Goal: Task Accomplishment & Management: Manage account settings

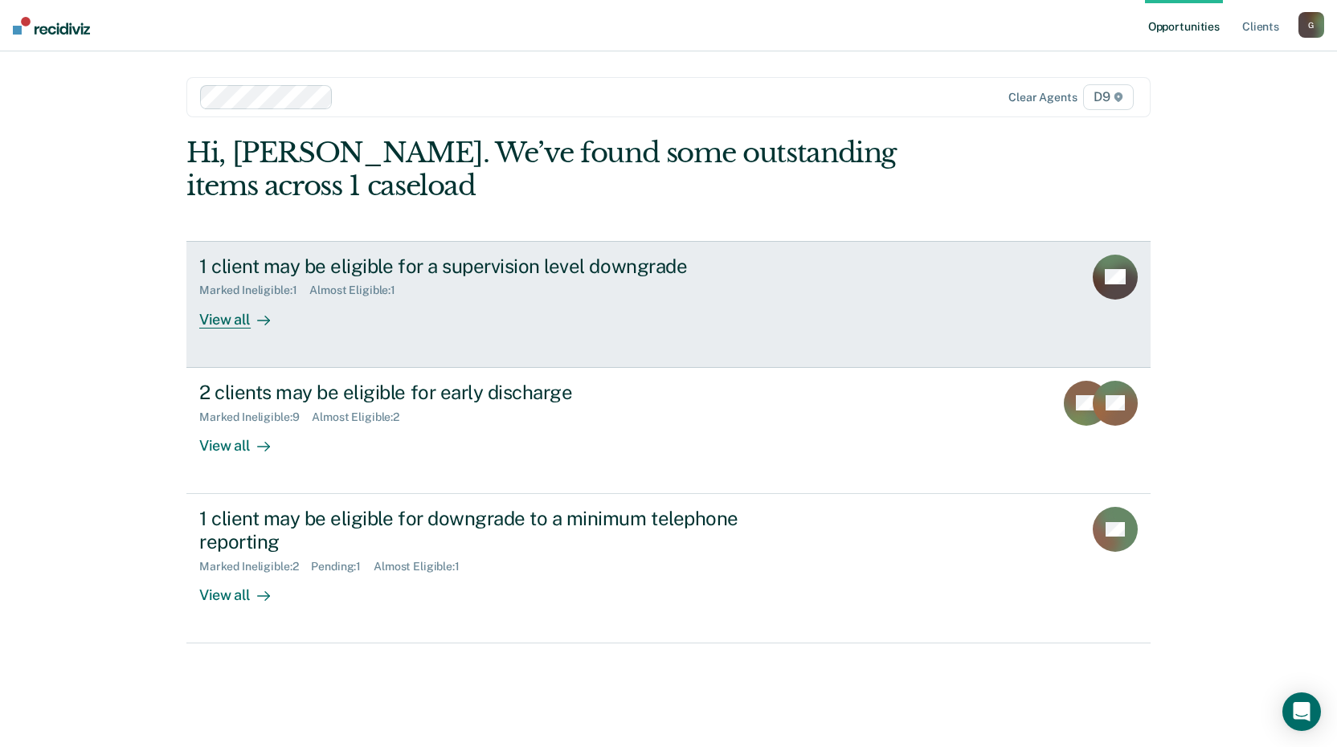
click at [349, 264] on div "1 client may be eligible for a supervision level downgrade" at bounding box center [481, 266] width 564 height 23
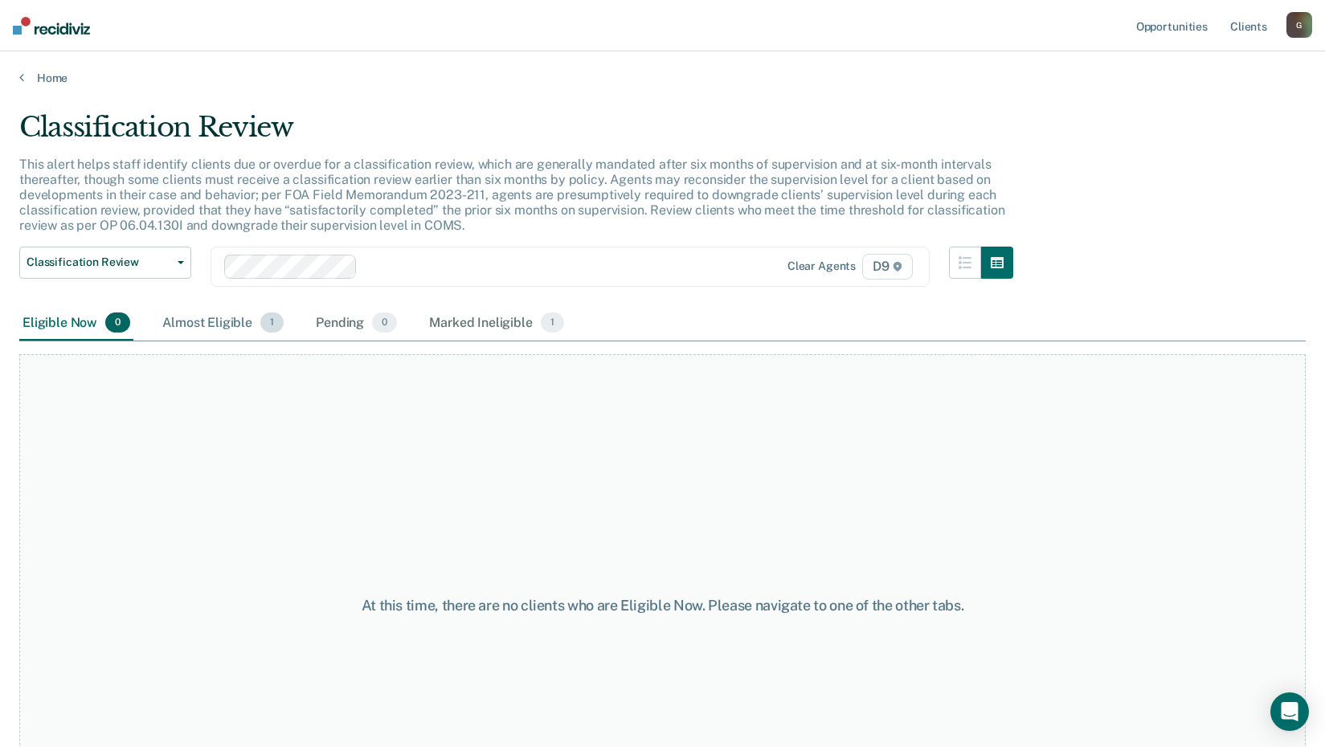
click at [206, 322] on div "Almost Eligible 1" at bounding box center [223, 323] width 128 height 35
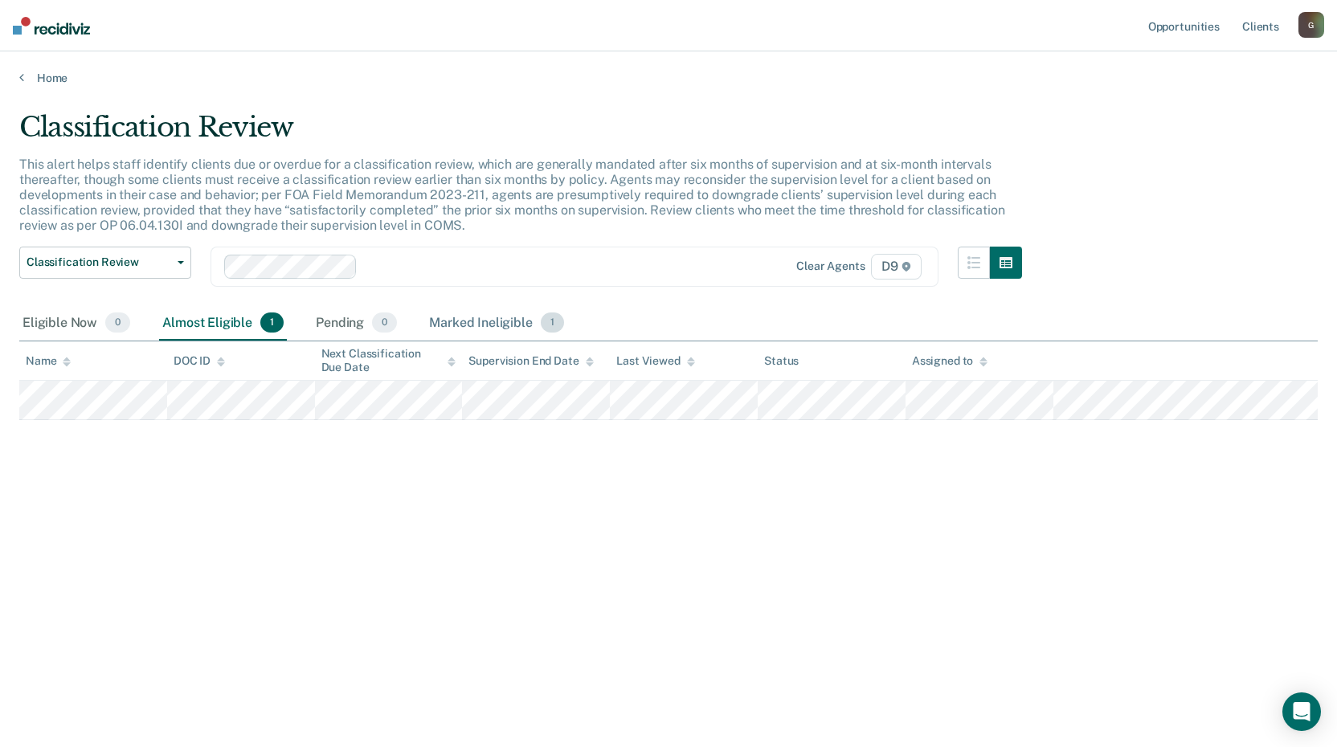
click at [506, 323] on div "Marked Ineligible 1" at bounding box center [496, 323] width 141 height 35
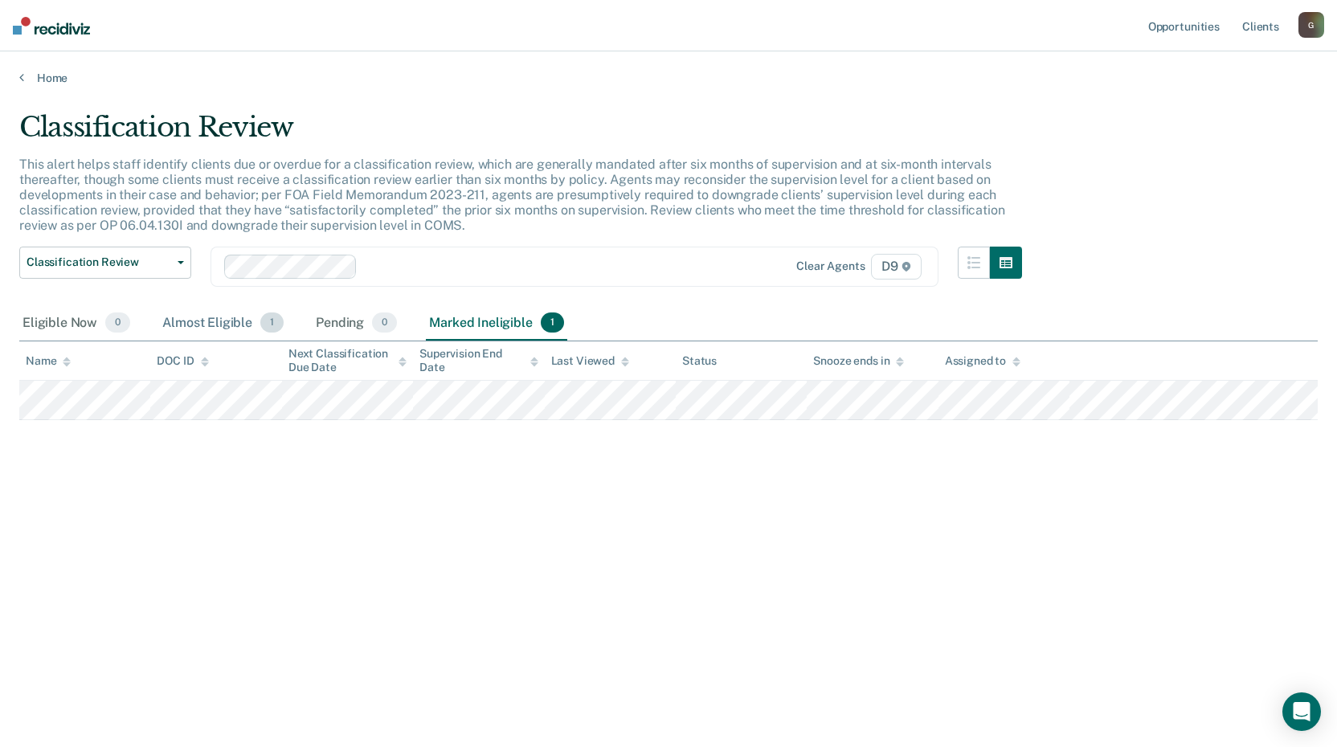
click at [227, 319] on div "Almost Eligible 1" at bounding box center [223, 323] width 128 height 35
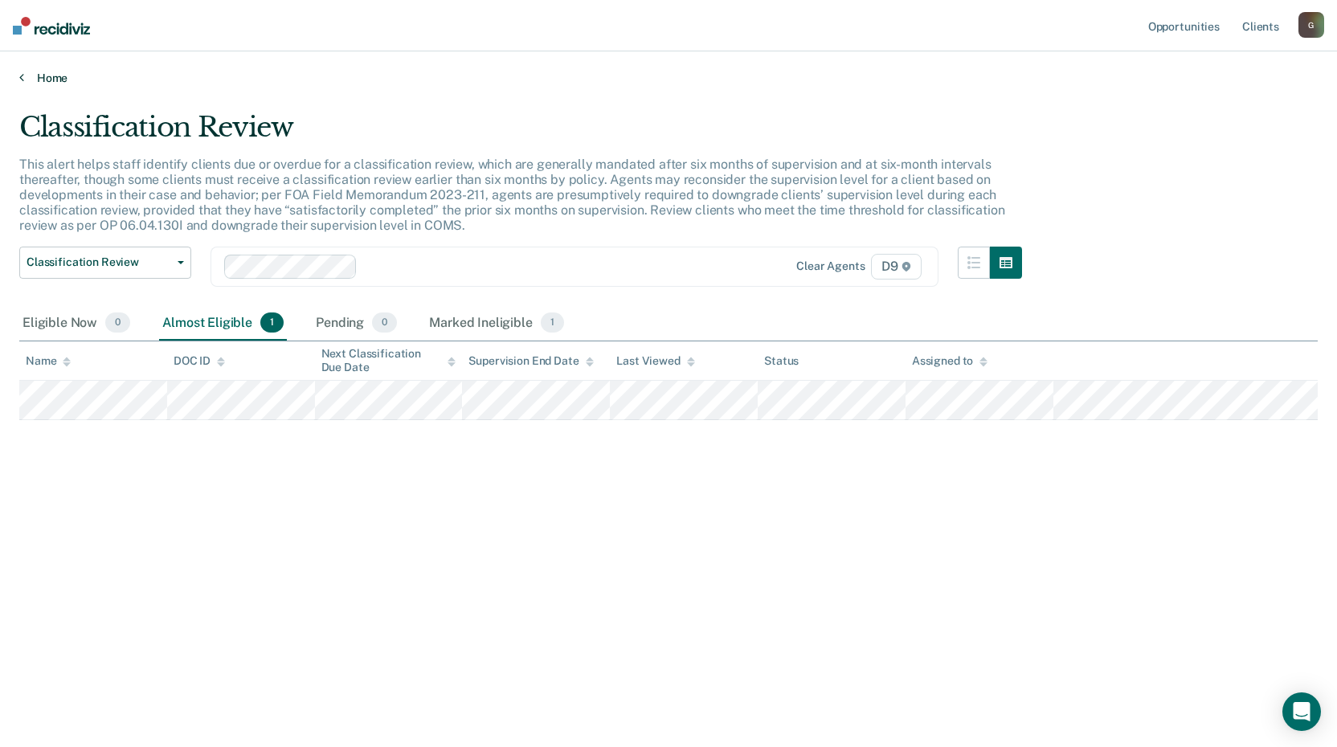
click at [48, 78] on link "Home" at bounding box center [668, 78] width 1299 height 14
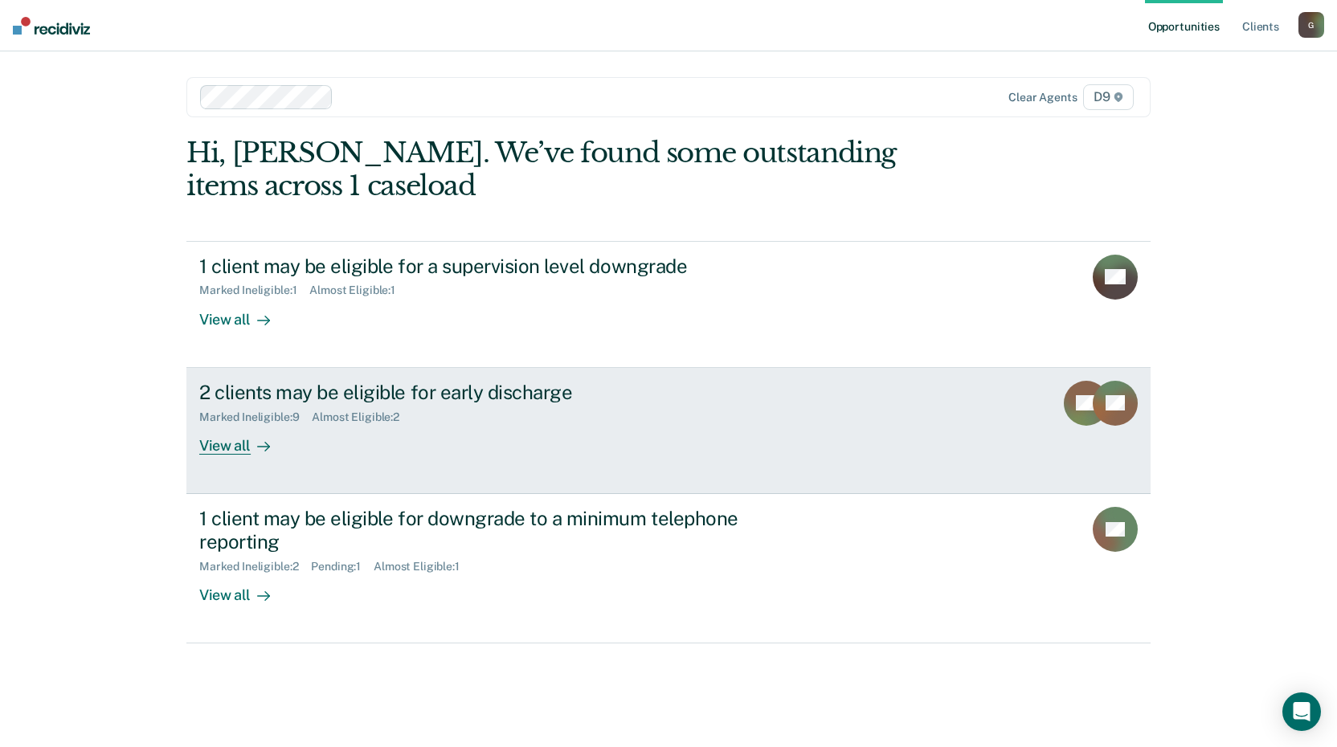
click at [268, 387] on div "2 clients may be eligible for early discharge" at bounding box center [481, 392] width 564 height 23
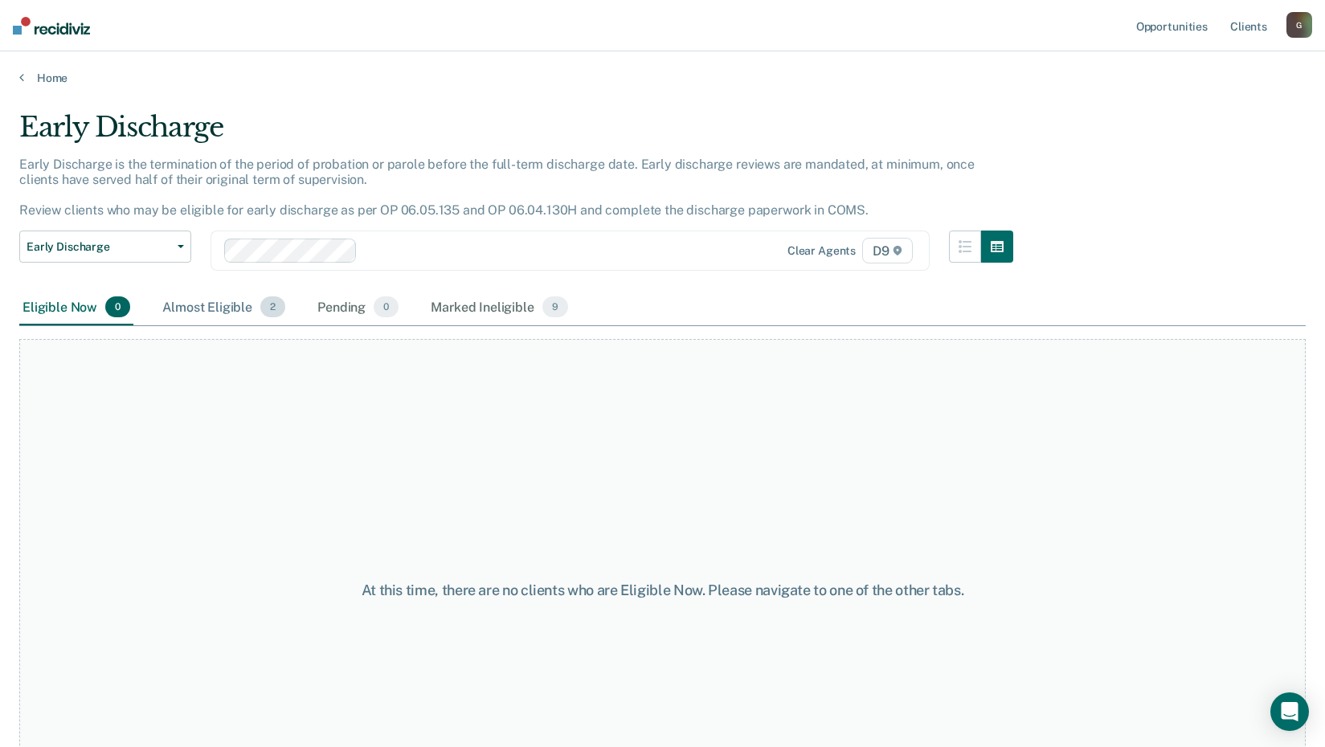
click at [268, 309] on span "2" at bounding box center [272, 307] width 25 height 21
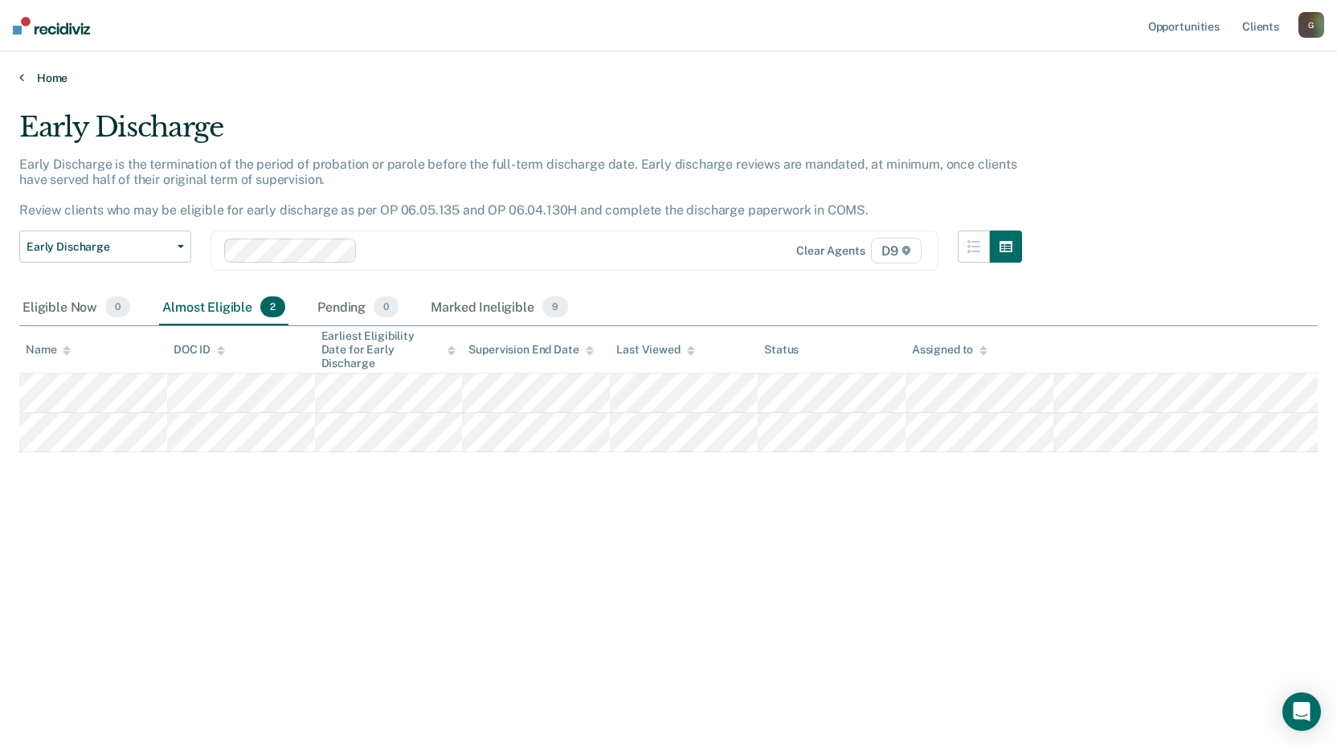
click at [23, 73] on icon at bounding box center [21, 77] width 5 height 13
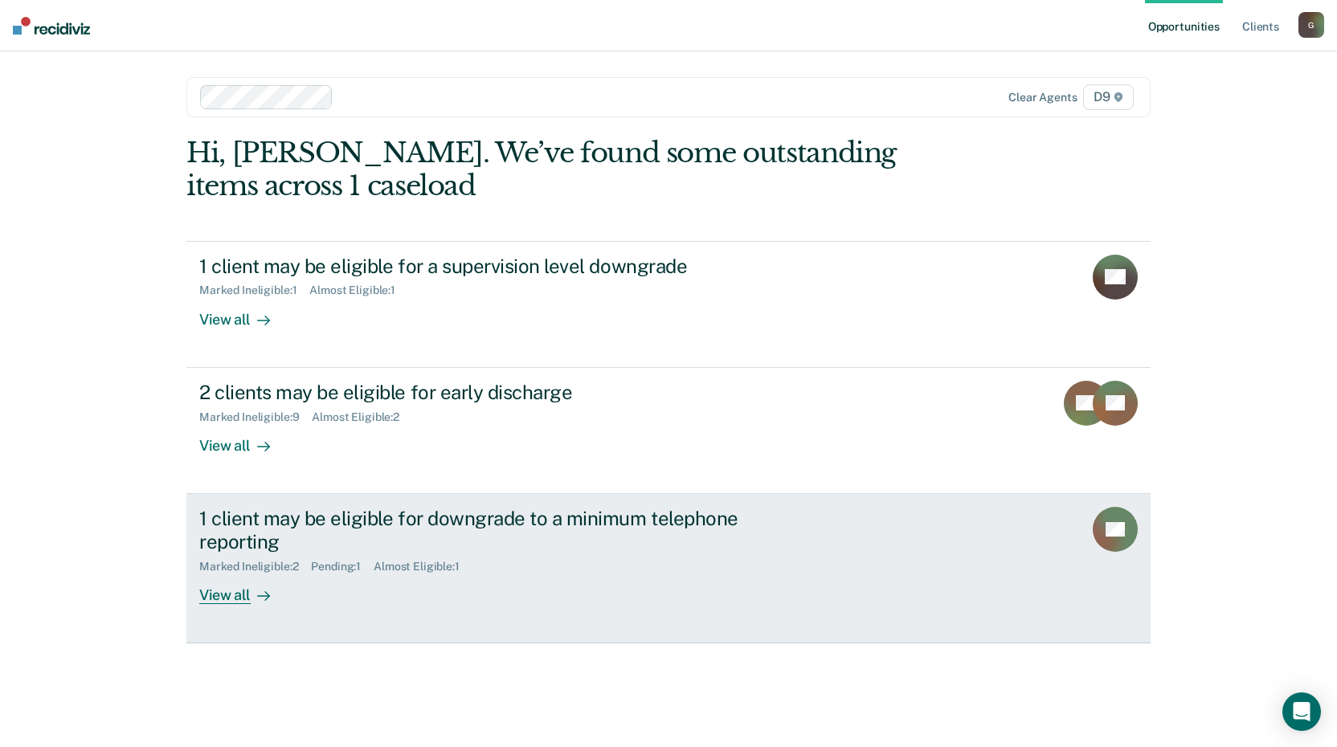
click at [228, 530] on div "1 client may be eligible for downgrade to a minimum telephone reporting" at bounding box center [481, 530] width 564 height 47
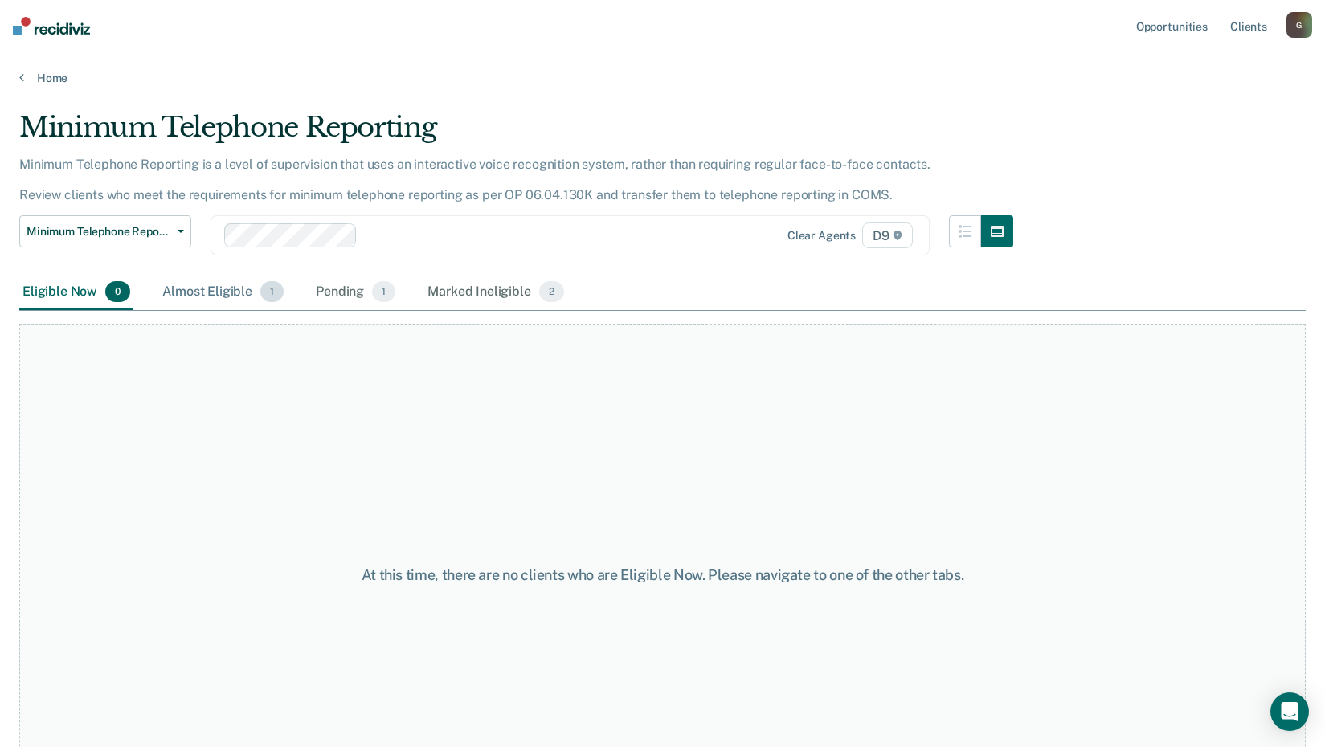
click at [268, 293] on span "1" at bounding box center [271, 291] width 23 height 21
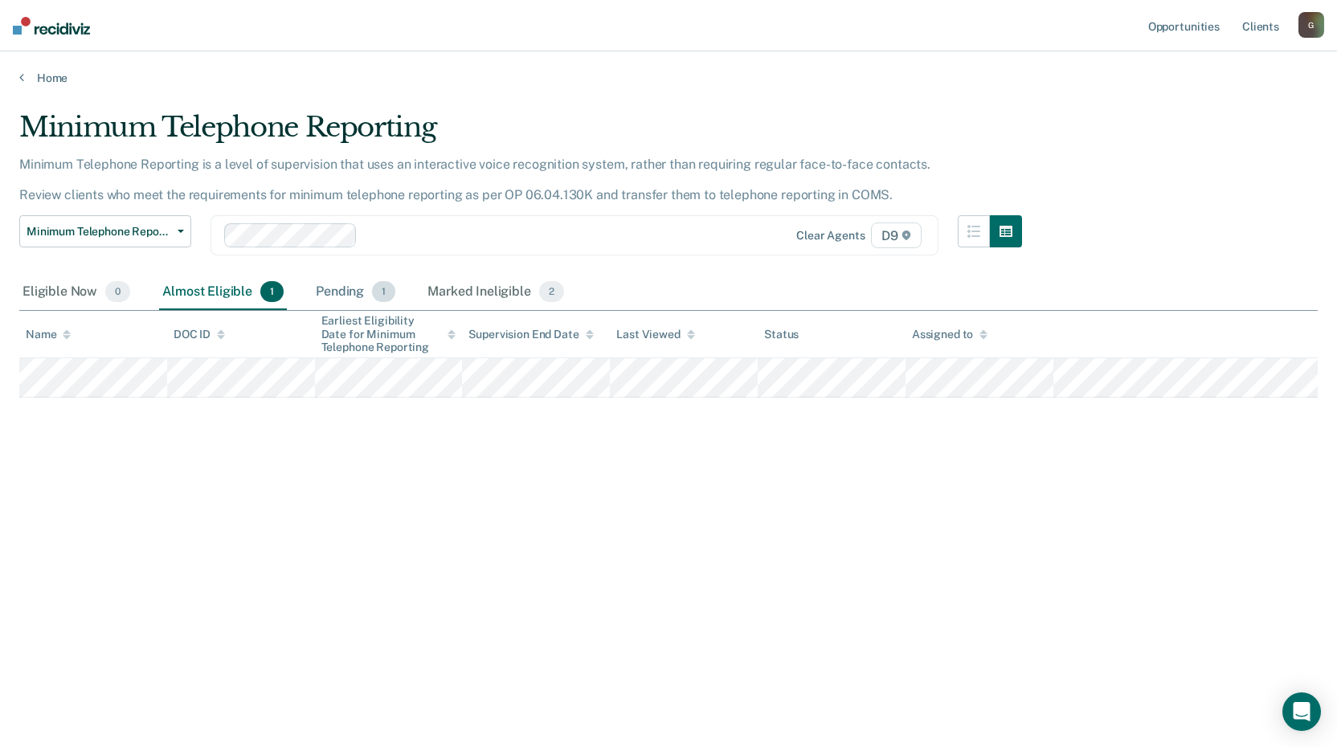
click at [380, 293] on span "1" at bounding box center [383, 291] width 23 height 21
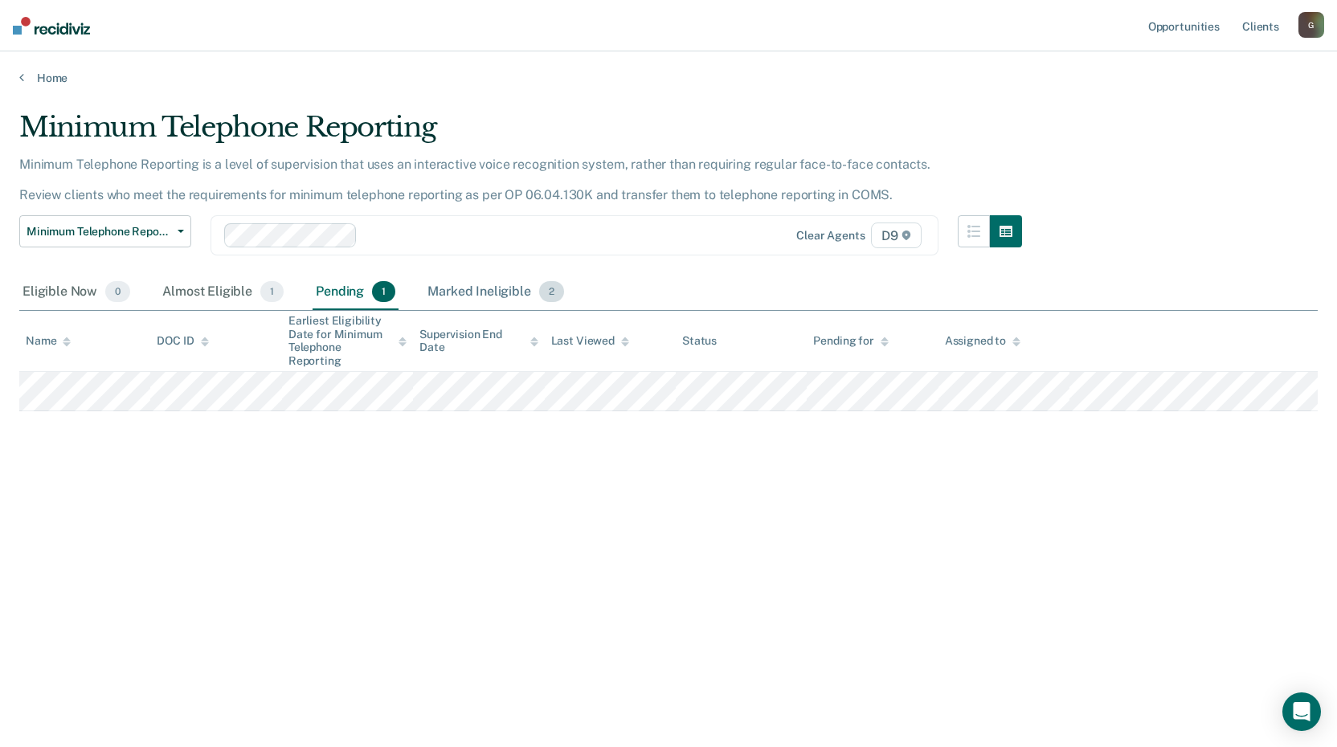
click at [549, 289] on span "2" at bounding box center [551, 291] width 25 height 21
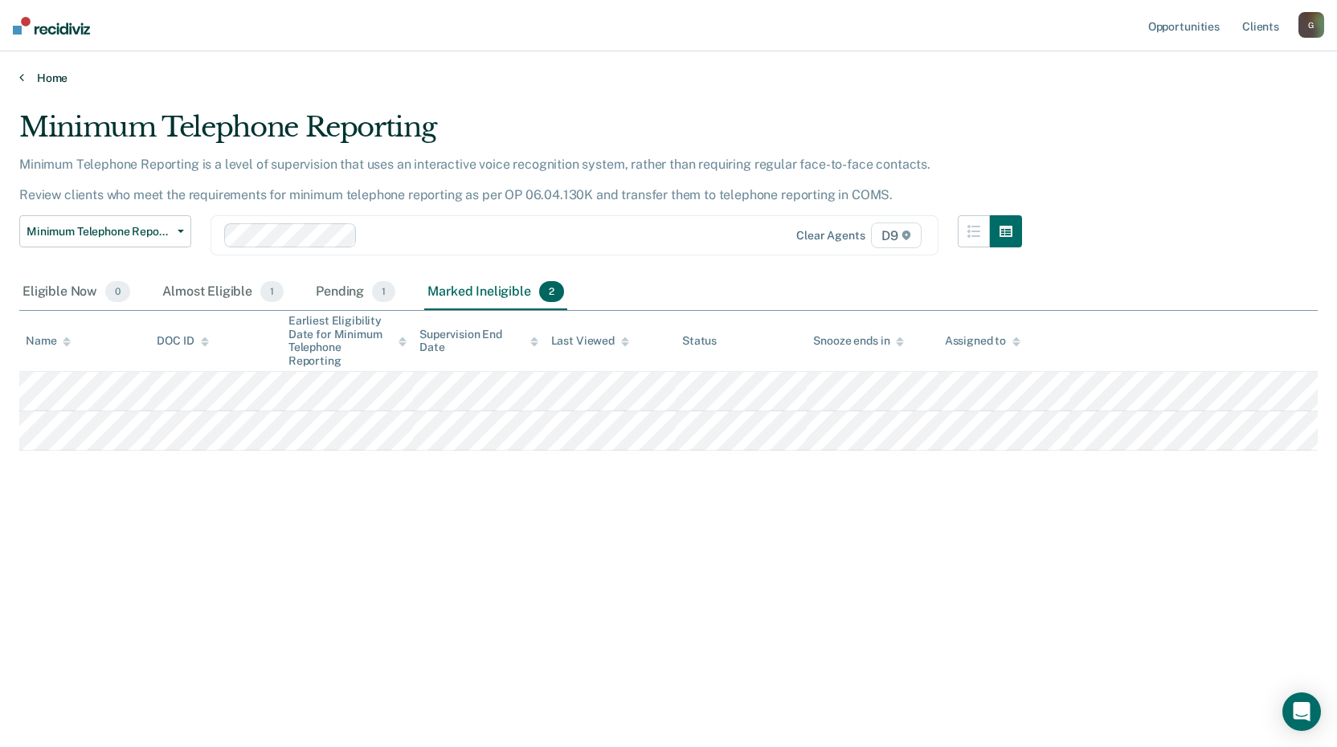
click at [27, 76] on link "Home" at bounding box center [668, 78] width 1299 height 14
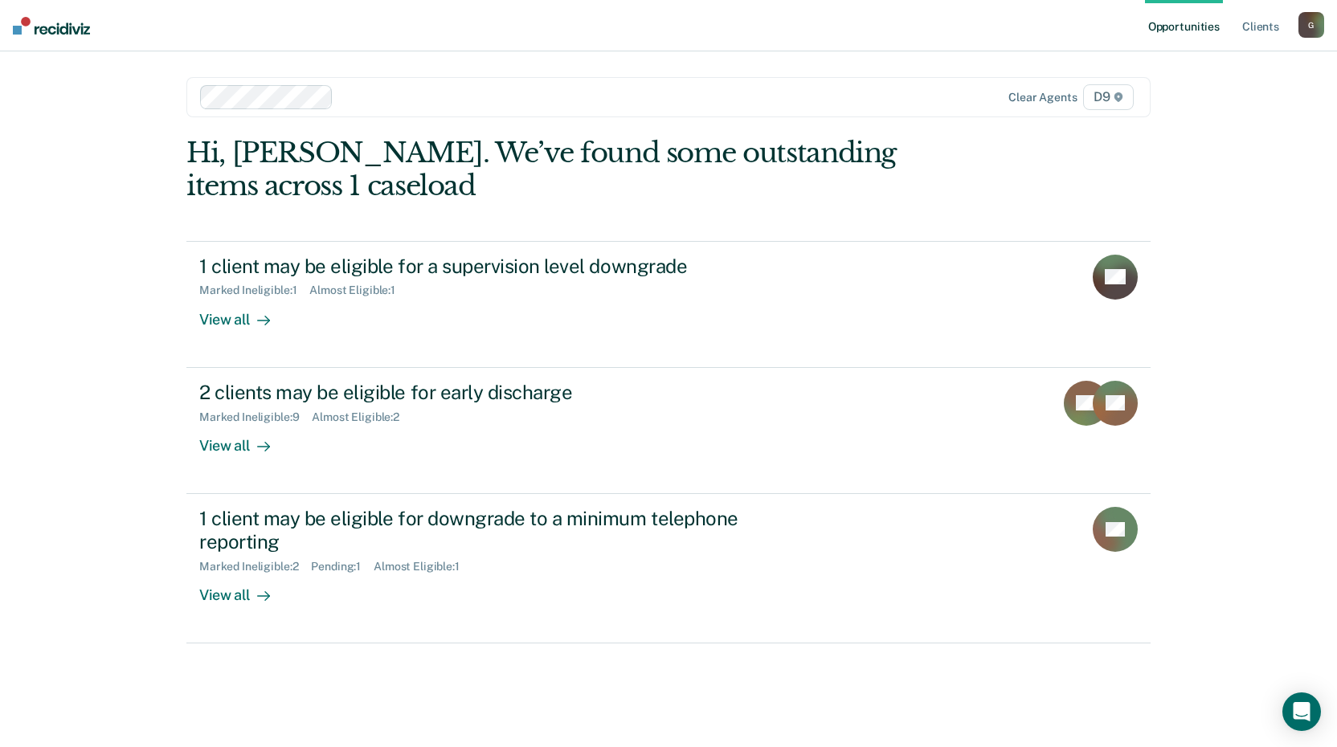
click at [1235, 499] on div "Opportunities Client s GistL@michigan.gov G Profile How it works Log Out Clear …" at bounding box center [668, 373] width 1337 height 747
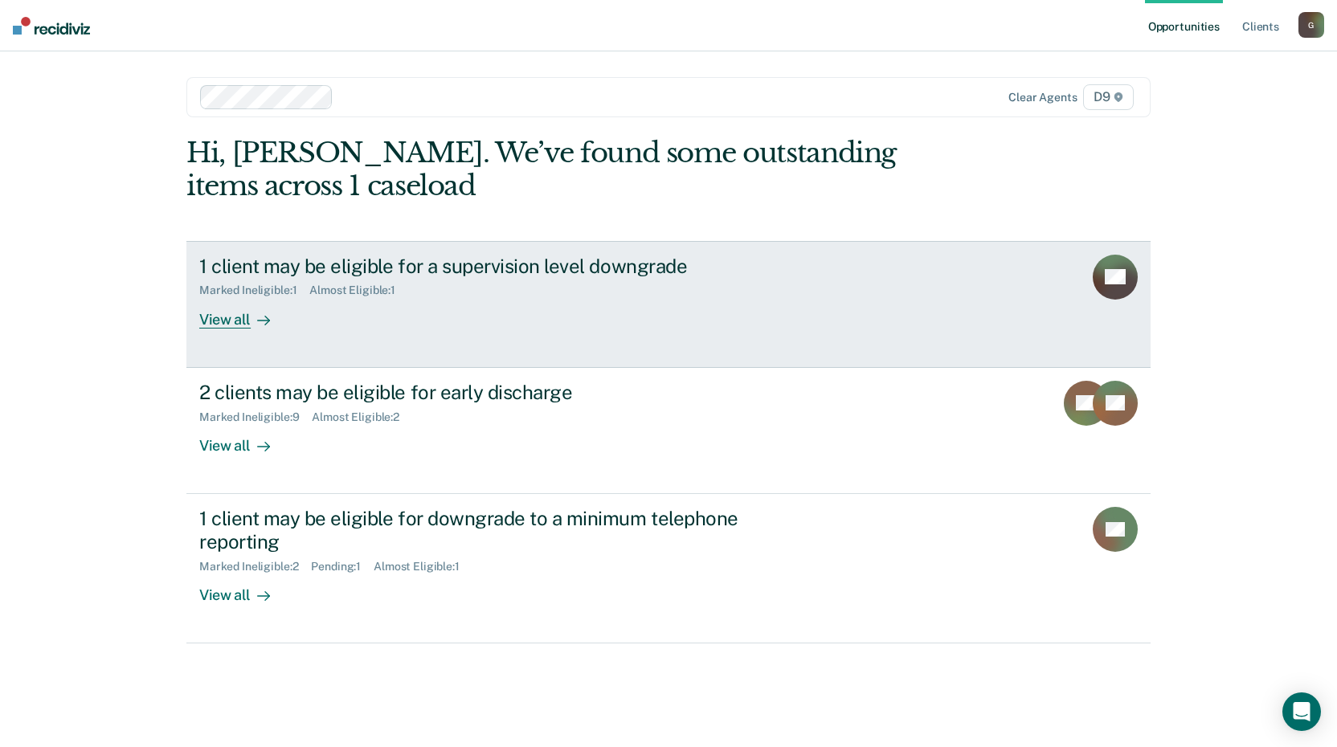
click at [231, 292] on div "Marked Ineligible : 1" at bounding box center [254, 291] width 110 height 14
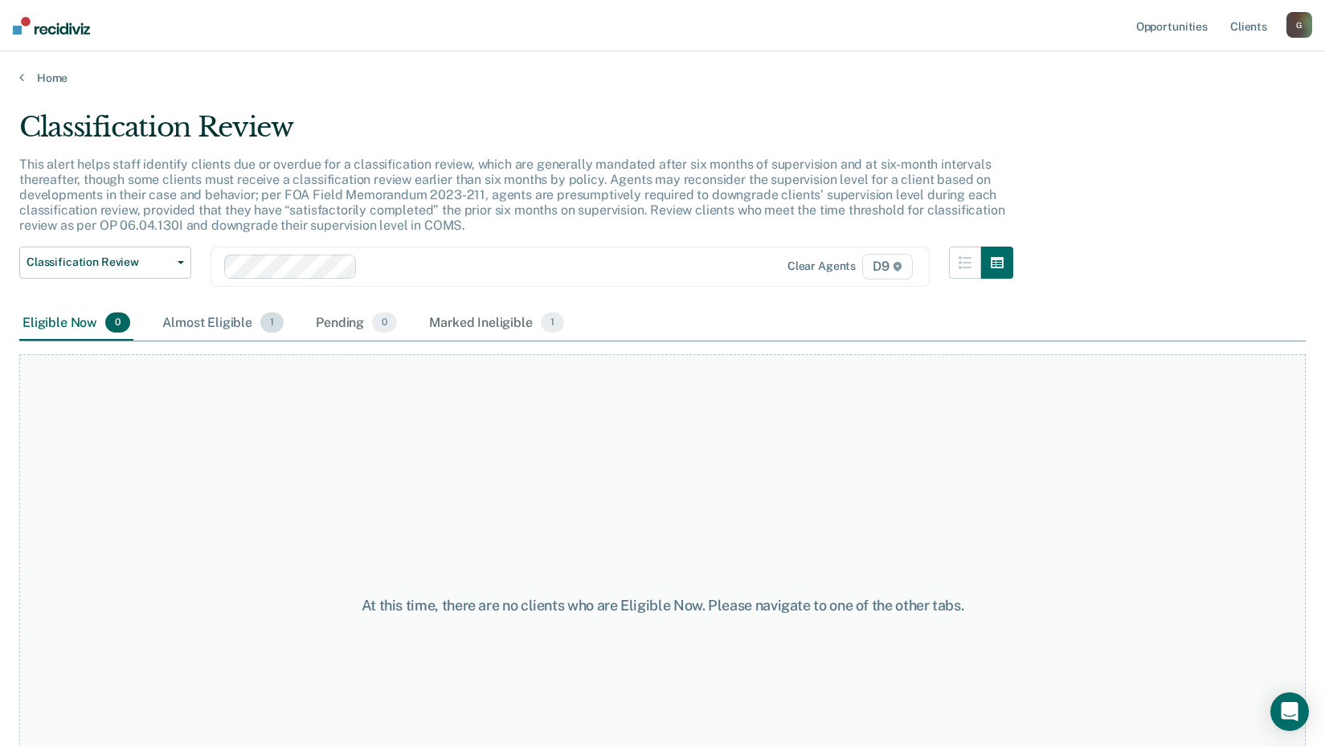
click at [229, 318] on div "Almost Eligible 1" at bounding box center [223, 323] width 128 height 35
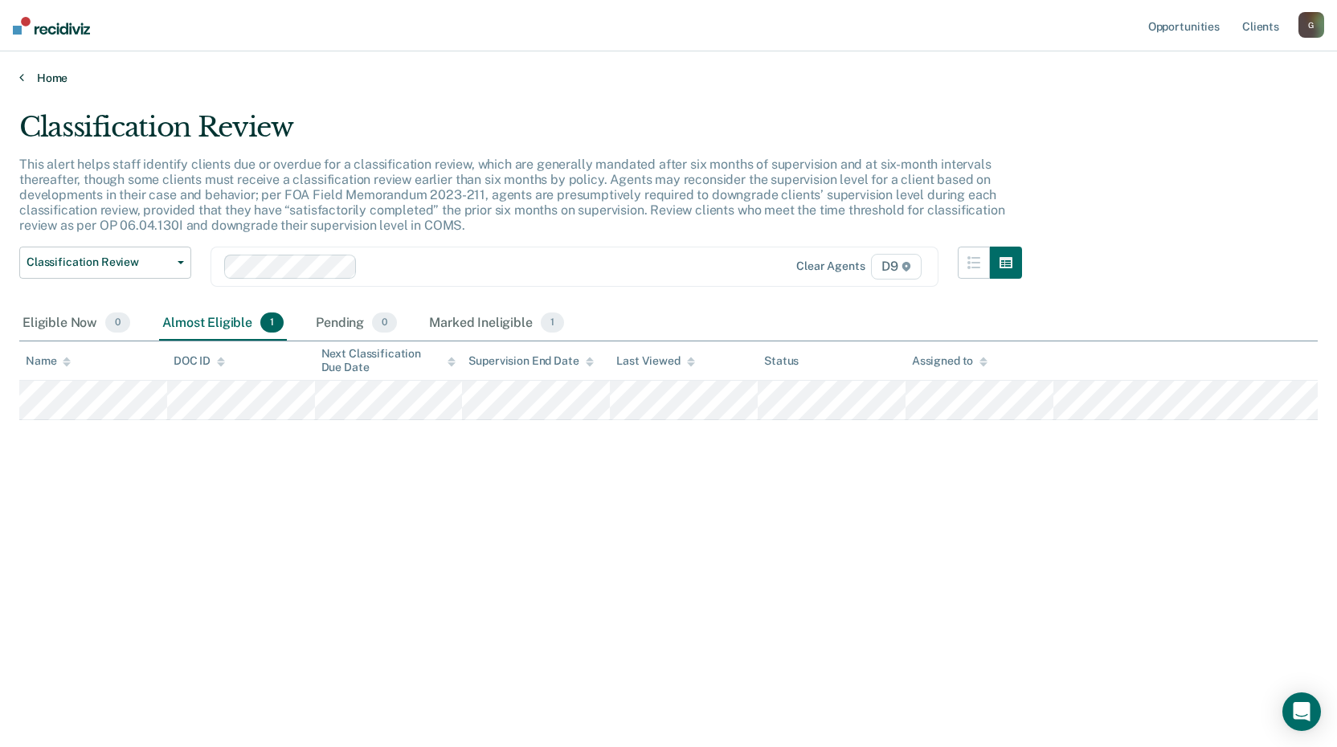
click at [45, 77] on link "Home" at bounding box center [668, 78] width 1299 height 14
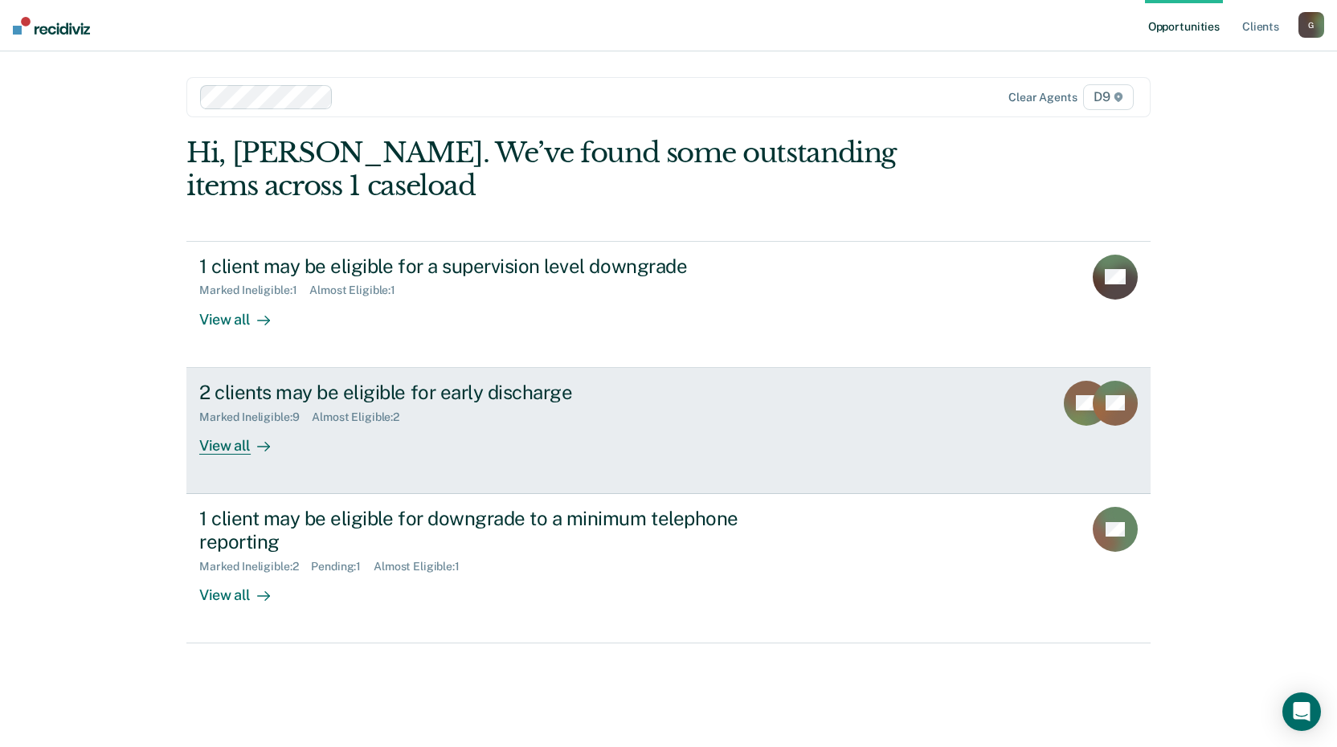
click at [252, 384] on div "2 clients may be eligible for early discharge" at bounding box center [481, 392] width 564 height 23
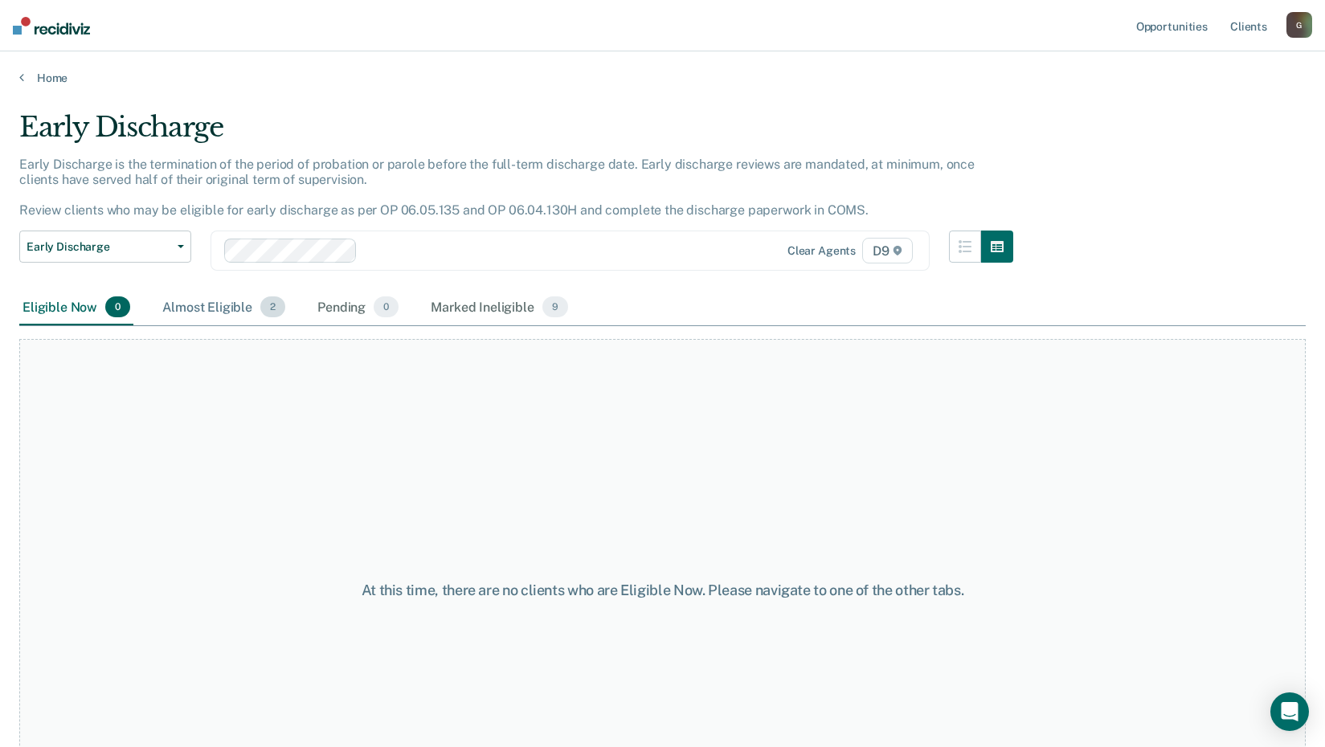
click at [251, 301] on div "Almost Eligible 2" at bounding box center [223, 307] width 129 height 35
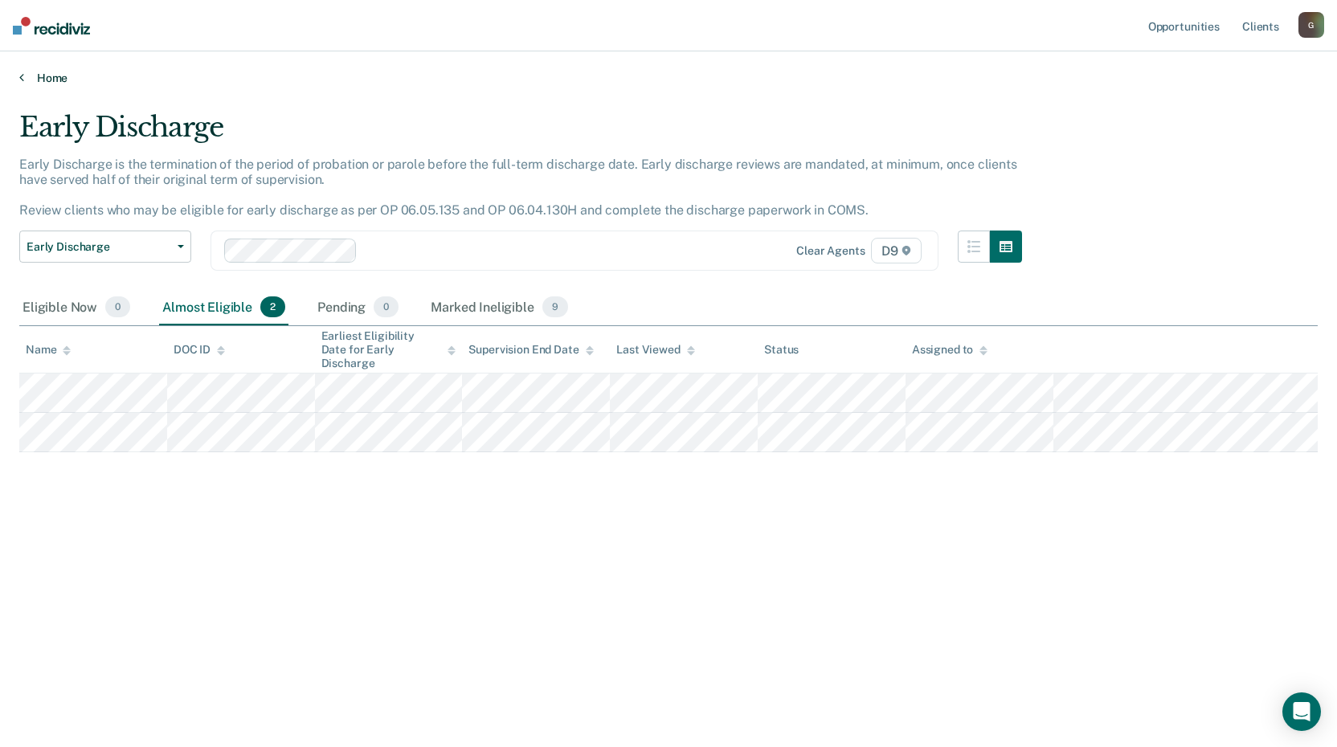
click at [45, 76] on link "Home" at bounding box center [668, 78] width 1299 height 14
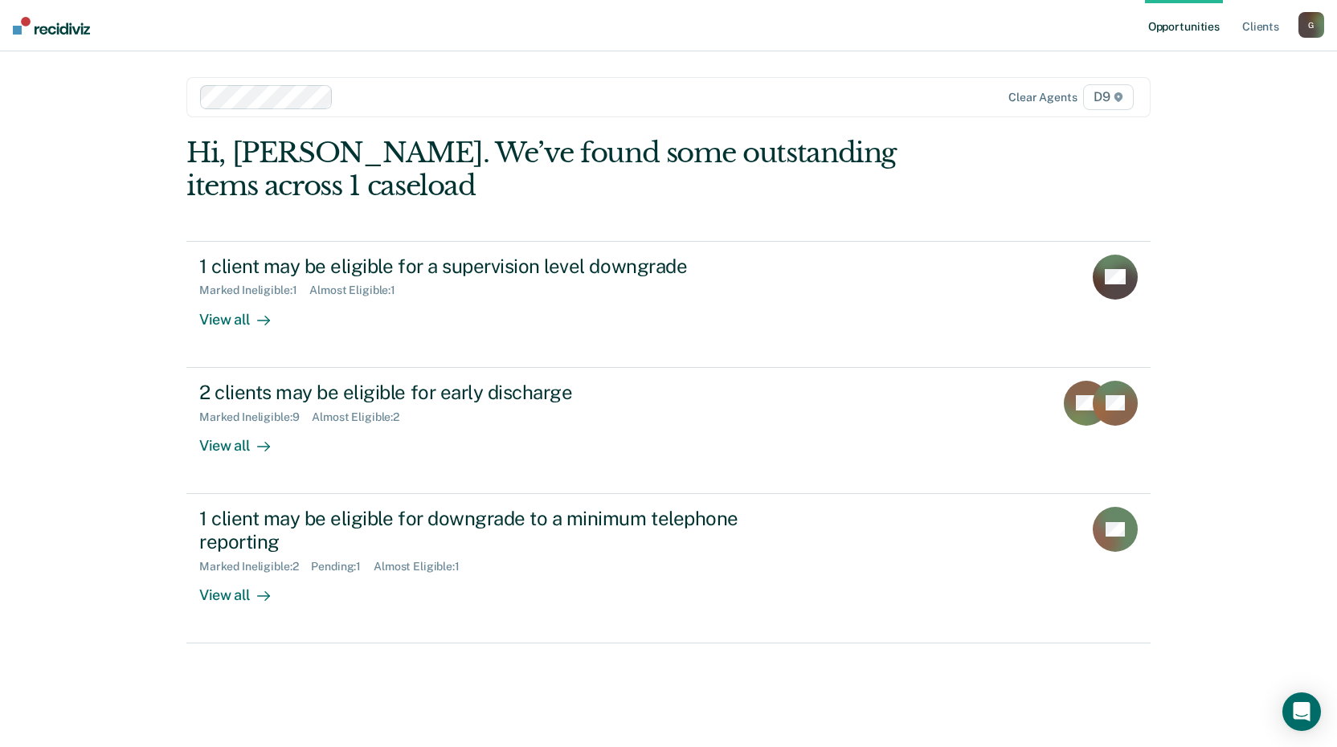
click at [1317, 21] on div "G" at bounding box center [1312, 25] width 26 height 26
click at [1235, 102] on link "Log Out" at bounding box center [1246, 106] width 129 height 14
